Goal: Task Accomplishment & Management: Manage account settings

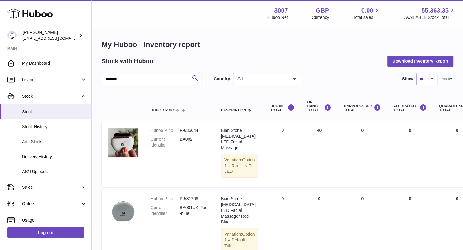
drag, startPoint x: 139, startPoint y: 78, endPoint x: 95, endPoint y: 77, distance: 44.6
click at [95, 77] on div "My Huboo - Inventory report Stock with Huboo Download Inventory Report ******* …" at bounding box center [277, 153] width 371 height 250
click at [40, 111] on span "Stock" at bounding box center [54, 112] width 65 height 6
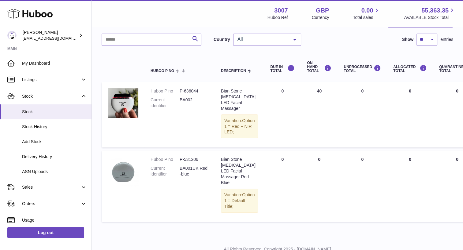
scroll to position [40, 0]
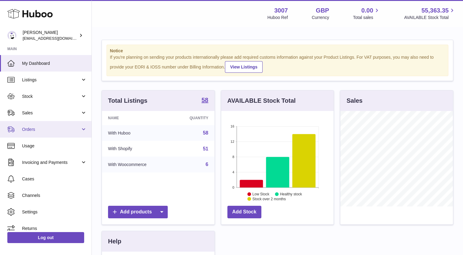
scroll to position [95, 113]
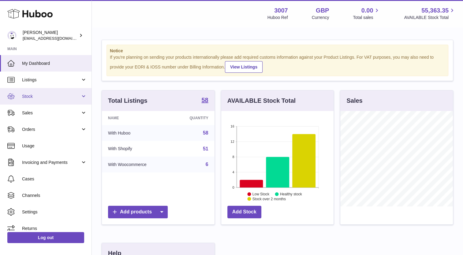
click at [41, 96] on span "Stock" at bounding box center [51, 97] width 58 height 6
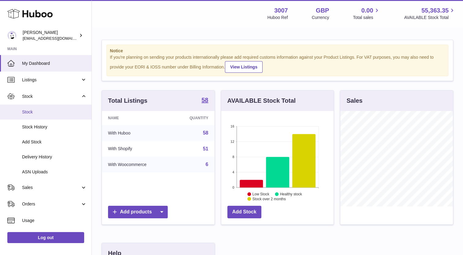
click at [38, 112] on span "Stock" at bounding box center [54, 112] width 65 height 6
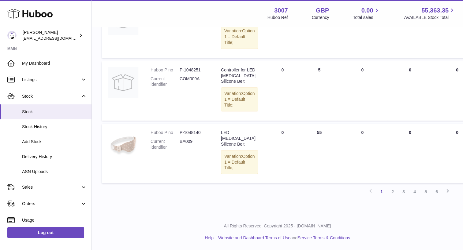
scroll to position [539, 0]
click at [390, 194] on link "2" at bounding box center [392, 192] width 11 height 11
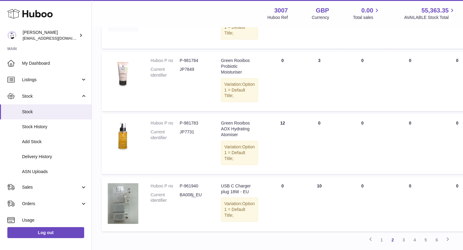
scroll to position [529, 0]
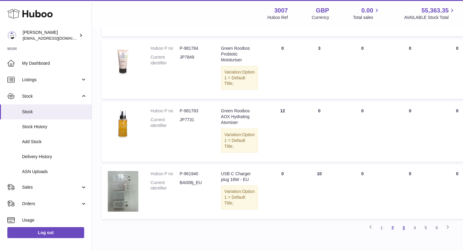
click at [402, 229] on link "3" at bounding box center [403, 228] width 11 height 11
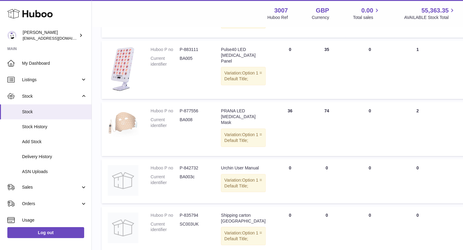
scroll to position [322, 0]
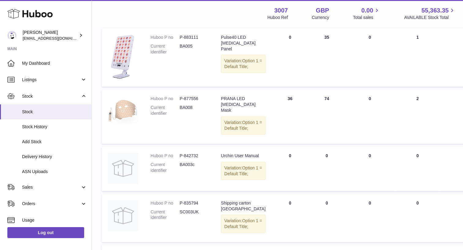
click at [286, 144] on td "DUE IN Total 36" at bounding box center [290, 117] width 37 height 54
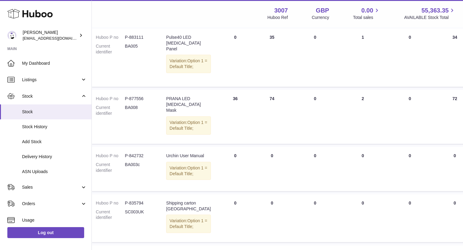
scroll to position [322, 43]
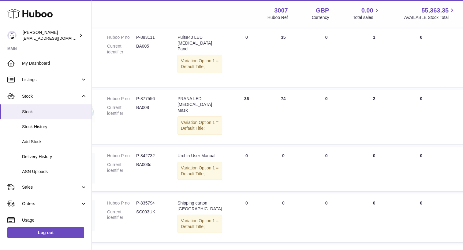
click at [284, 191] on td "ON HAND Total 0" at bounding box center [283, 169] width 37 height 44
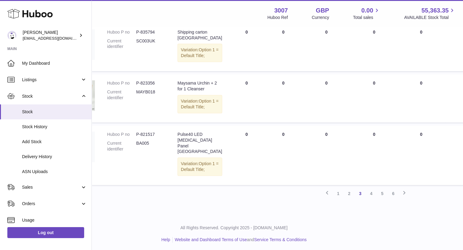
scroll to position [505, 43]
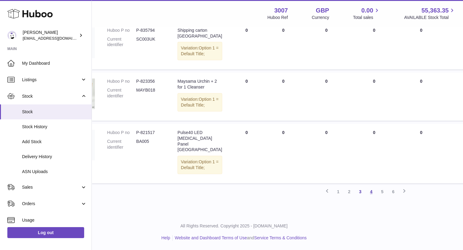
click at [372, 198] on link "4" at bounding box center [370, 192] width 11 height 11
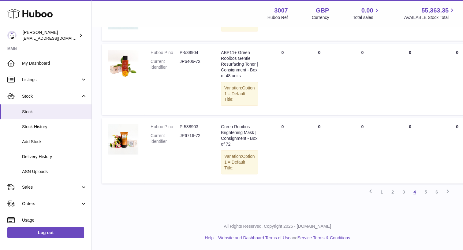
scroll to position [578, 0]
click at [425, 198] on link "5" at bounding box center [425, 192] width 11 height 11
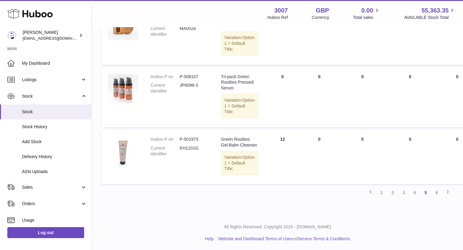
scroll to position [573, 0]
click at [437, 194] on link "6" at bounding box center [436, 192] width 11 height 11
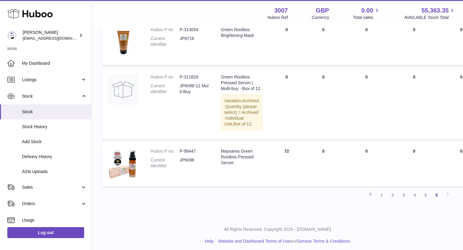
scroll to position [445, 0]
